Goal: Task Accomplishment & Management: Use online tool/utility

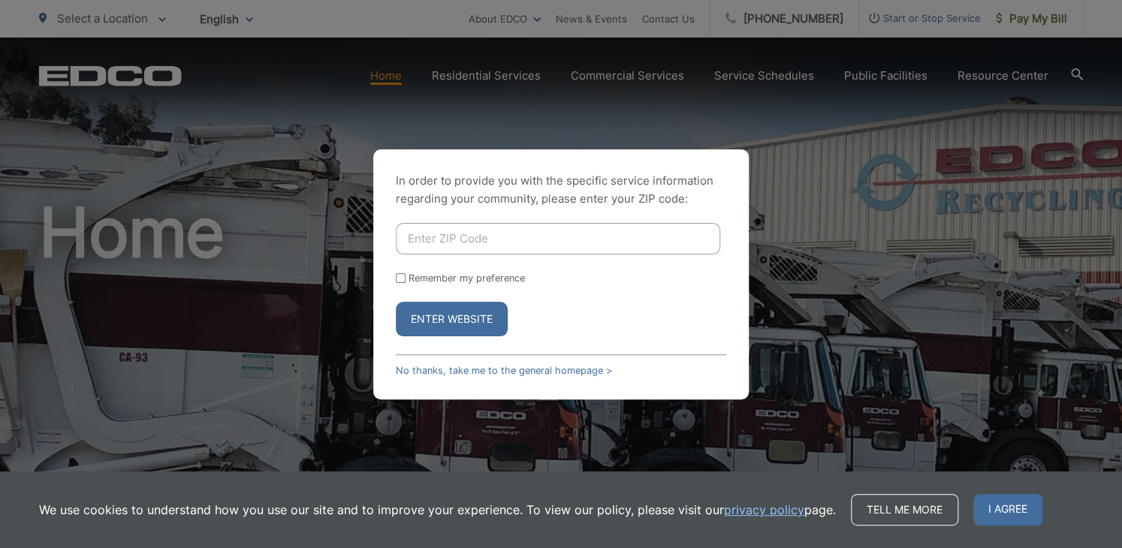
click at [575, 230] on input "Enter ZIP Code" at bounding box center [558, 239] width 324 height 32
type input "91977"
click at [396, 302] on button "Enter Website" at bounding box center [452, 319] width 112 height 35
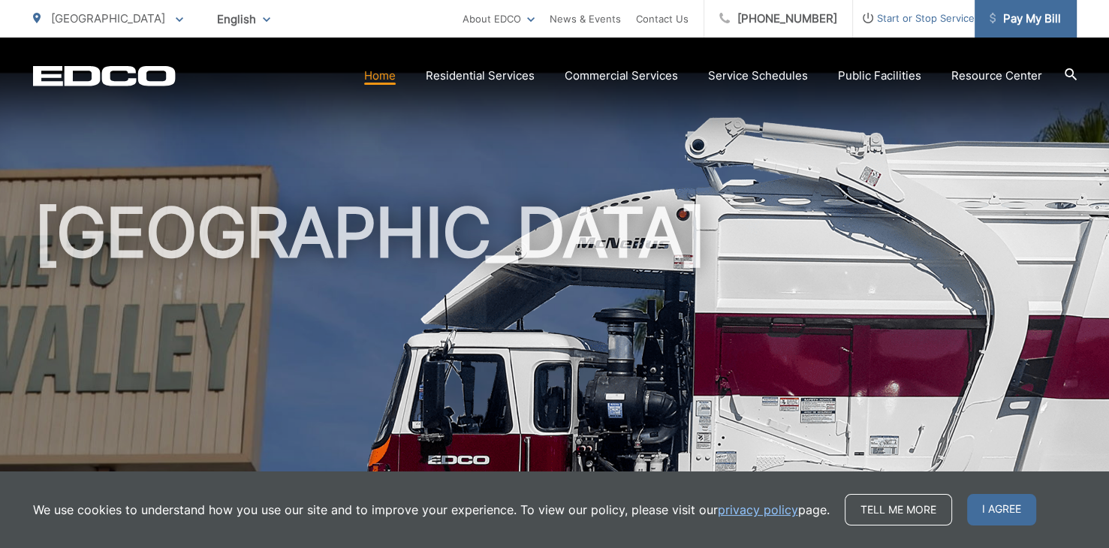
click at [1015, 22] on span "Pay My Bill" at bounding box center [1025, 19] width 71 height 18
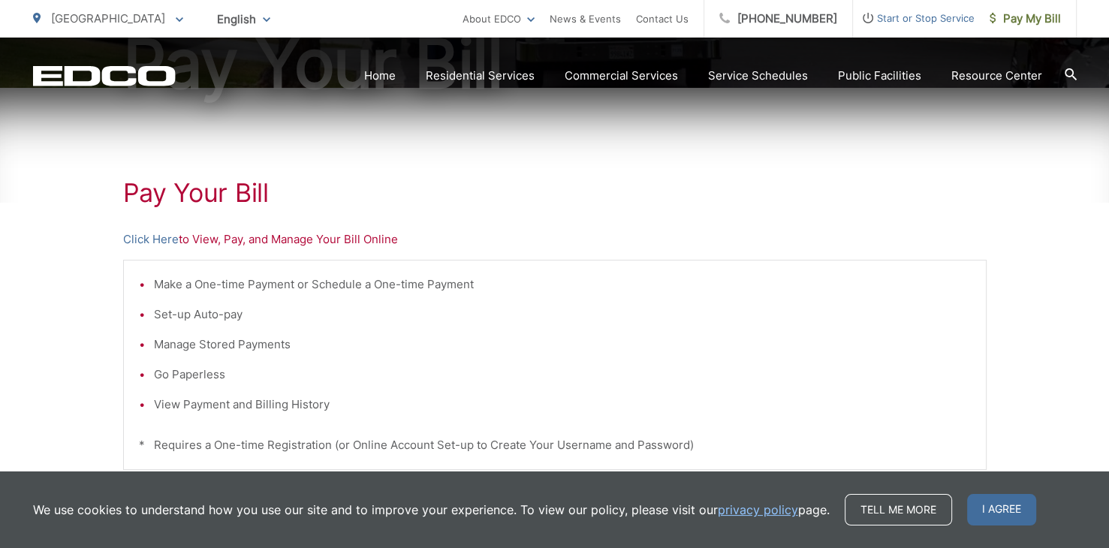
scroll to position [240, 0]
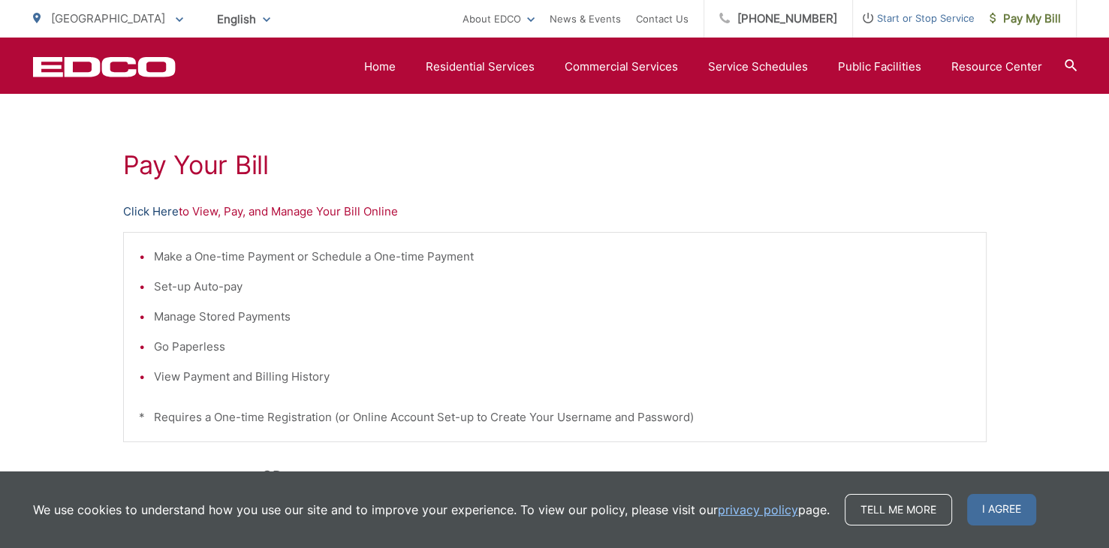
click at [162, 213] on link "Click Here" at bounding box center [151, 212] width 56 height 18
